Goal: Task Accomplishment & Management: Complete application form

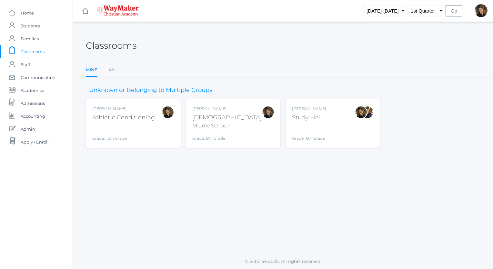
click at [218, 123] on div "Middle School" at bounding box center [227, 126] width 70 height 8
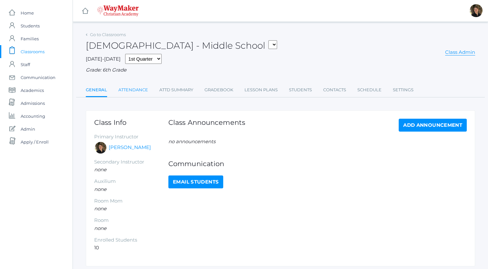
click at [134, 90] on link "Attendance" at bounding box center [133, 90] width 30 height 13
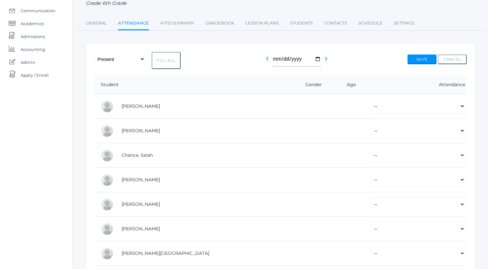
scroll to position [67, 0]
click at [371, 108] on select "-- Present Tardy Excused Tardy Unexcused Absent Excused Absent Unexcused" at bounding box center [418, 106] width 94 height 15
select select "TU"
click at [371, 99] on select "-- Present Tardy Excused Tardy Unexcused Absent Excused Absent Unexcused" at bounding box center [418, 106] width 94 height 15
click at [371, 130] on select "-- Present Tardy Excused Tardy Unexcused Absent Excused Absent Unexcused" at bounding box center [418, 130] width 94 height 15
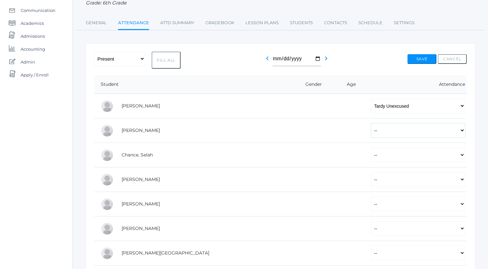
select select "TU"
click at [371, 123] on select "-- Present Tardy Excused Tardy Unexcused Absent Excused Absent Unexcused" at bounding box center [418, 130] width 94 height 15
click at [371, 156] on select "-- Present Tardy Excused Tardy Unexcused Absent Excused Absent Unexcused" at bounding box center [418, 155] width 94 height 15
select select "P"
click at [371, 148] on select "-- Present Tardy Excused Tardy Unexcused Absent Excused Absent Unexcused" at bounding box center [418, 155] width 94 height 15
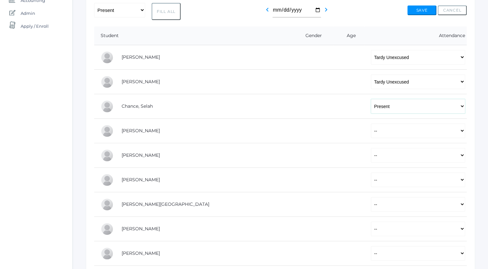
scroll to position [116, 0]
click at [371, 130] on select "-- Present Tardy Excused Tardy Unexcused Absent Excused Absent Unexcused" at bounding box center [418, 130] width 94 height 15
select select "AU"
click at [371, 123] on select "-- Present Tardy Excused Tardy Unexcused Absent Excused Absent Unexcused" at bounding box center [418, 130] width 94 height 15
click at [371, 155] on select "-- Present Tardy Excused Tardy Unexcused Absent Excused Absent Unexcused" at bounding box center [418, 155] width 94 height 15
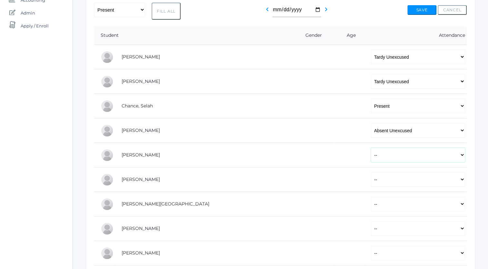
select select "P"
click at [371, 148] on select "-- Present Tardy Excused Tardy Unexcused Absent Excused Absent Unexcused" at bounding box center [418, 155] width 94 height 15
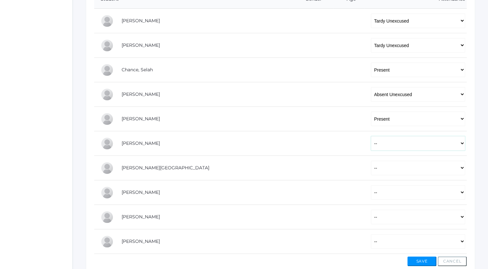
click at [371, 143] on select "-- Present Tardy Excused Tardy Unexcused Absent Excused Absent Unexcused" at bounding box center [418, 143] width 94 height 15
select select "P"
click at [371, 136] on select "-- Present Tardy Excused Tardy Unexcused Absent Excused Absent Unexcused" at bounding box center [418, 143] width 94 height 15
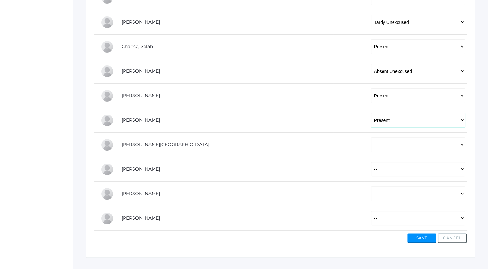
scroll to position [176, 0]
click at [371, 145] on select "-- Present Tardy Excused Tardy Unexcused Absent Excused Absent Unexcused" at bounding box center [418, 144] width 94 height 15
select select "P"
click at [371, 137] on select "-- Present Tardy Excused Tardy Unexcused Absent Excused Absent Unexcused" at bounding box center [418, 144] width 94 height 15
click at [371, 169] on select "-- Present Tardy Excused Tardy Unexcused Absent Excused Absent Unexcused" at bounding box center [418, 168] width 94 height 15
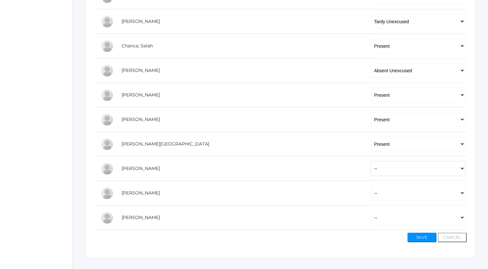
select select "P"
click at [371, 161] on select "-- Present Tardy Excused Tardy Unexcused Absent Excused Absent Unexcused" at bounding box center [418, 168] width 94 height 15
click at [371, 195] on select "-- Present Tardy Excused Tardy Unexcused Absent Excused Absent Unexcused" at bounding box center [418, 193] width 94 height 15
select select "P"
click at [371, 186] on select "-- Present Tardy Excused Tardy Unexcused Absent Excused Absent Unexcused" at bounding box center [418, 193] width 94 height 15
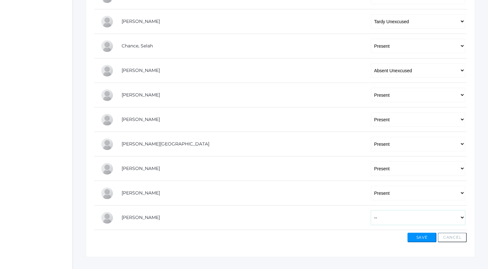
click at [371, 217] on select "-- Present Tardy Excused Tardy Unexcused Absent Excused Absent Unexcused" at bounding box center [418, 217] width 94 height 15
select select "P"
click at [371, 210] on select "-- Present Tardy Excused Tardy Unexcused Absent Excused Absent Unexcused" at bounding box center [418, 217] width 94 height 15
click at [416, 237] on button "Save" at bounding box center [422, 238] width 29 height 10
